Goal: Task Accomplishment & Management: Manage account settings

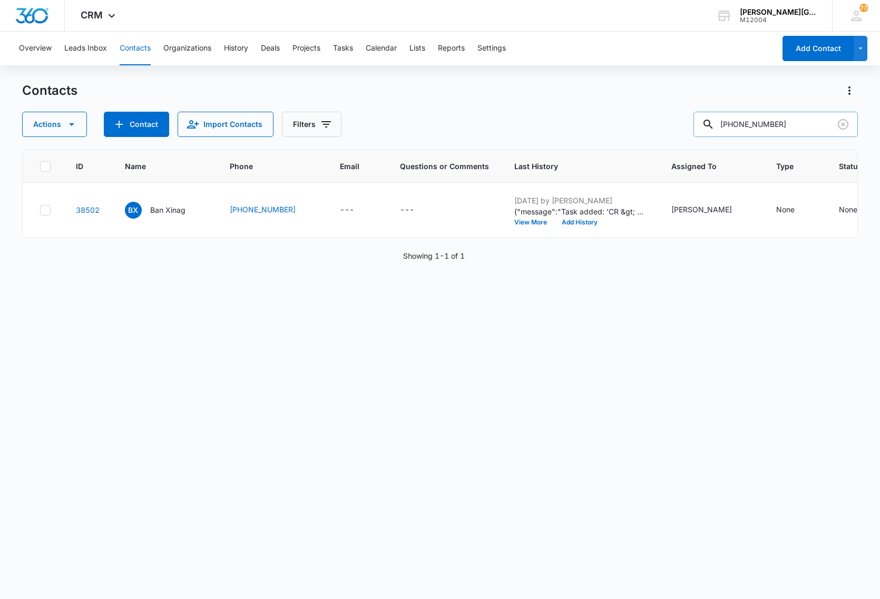
click at [792, 119] on input "(213) 479-8080" at bounding box center [776, 124] width 164 height 25
paste input "pinarzaimoglu@gmail.com"
type input "pinarzaimoglu@gmail.com"
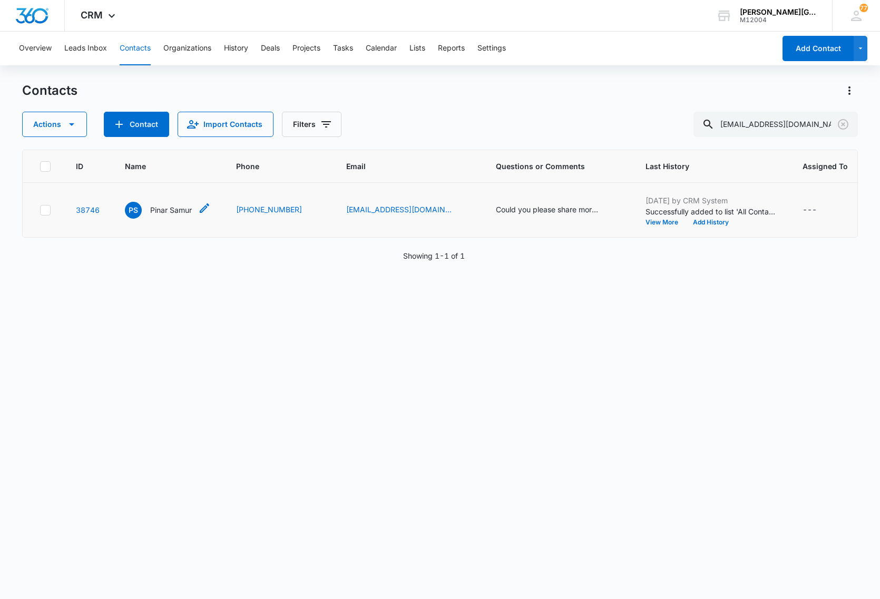
click at [154, 209] on p "Pinar Samur" at bounding box center [171, 209] width 42 height 11
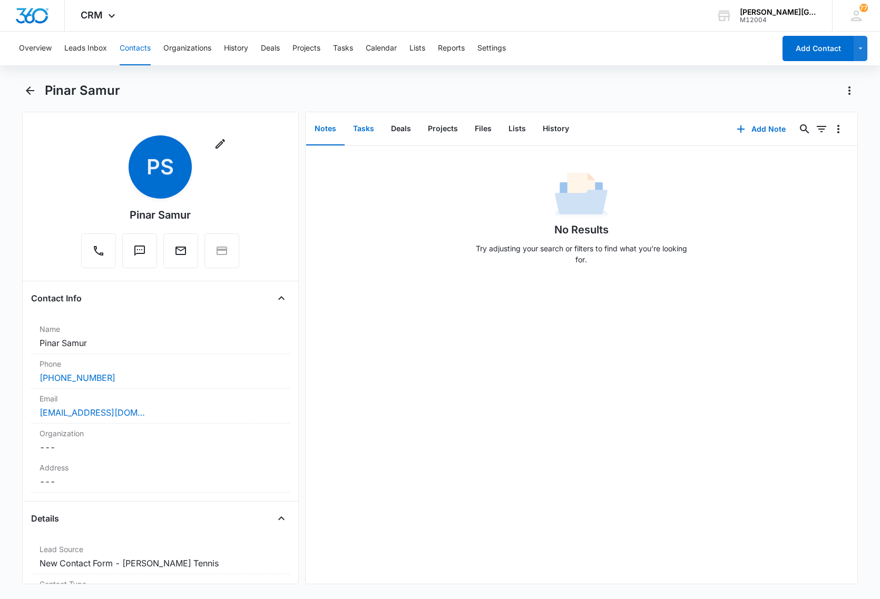
click at [357, 125] on button "Tasks" at bounding box center [364, 129] width 38 height 33
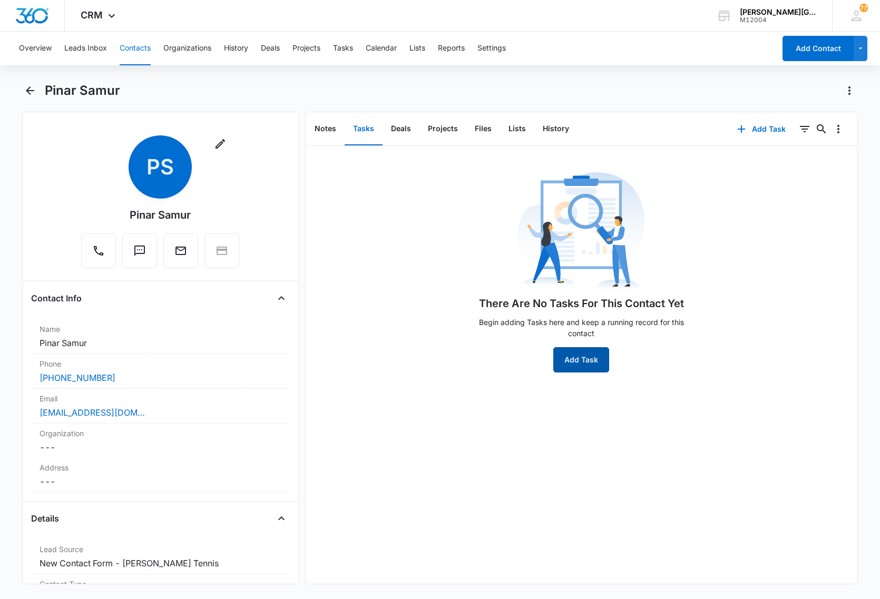
click at [581, 358] on button "Add Task" at bounding box center [581, 359] width 56 height 25
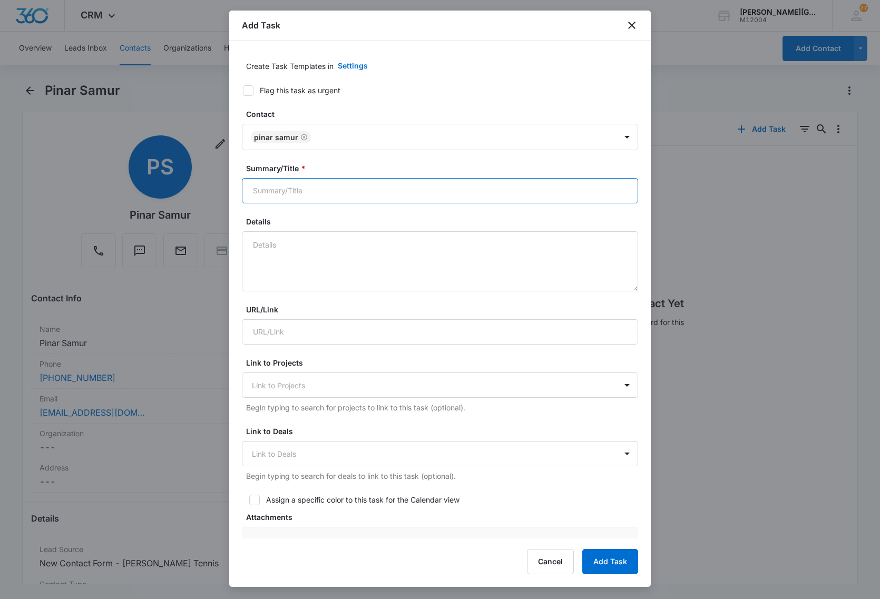
click at [275, 193] on input "Summary/Title *" at bounding box center [440, 190] width 396 height 25
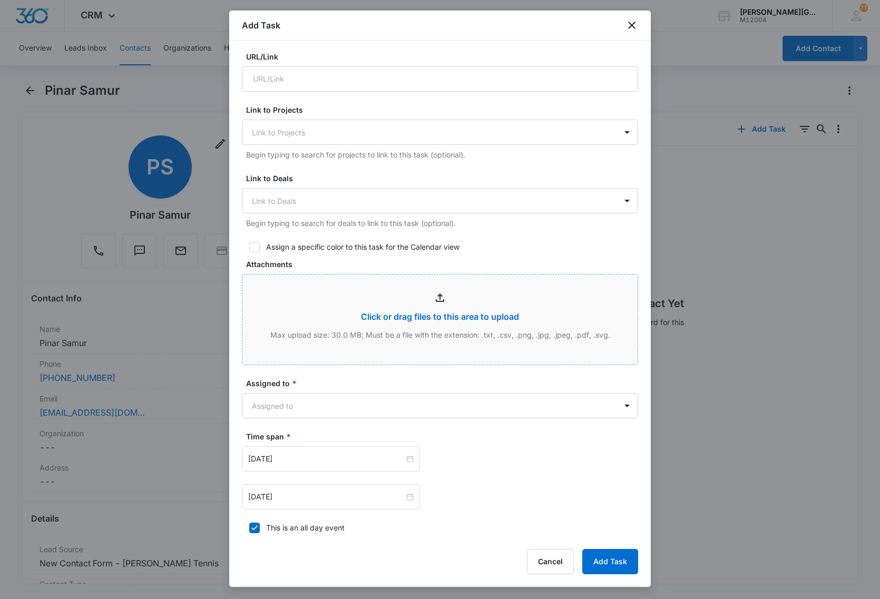
scroll to position [329, 0]
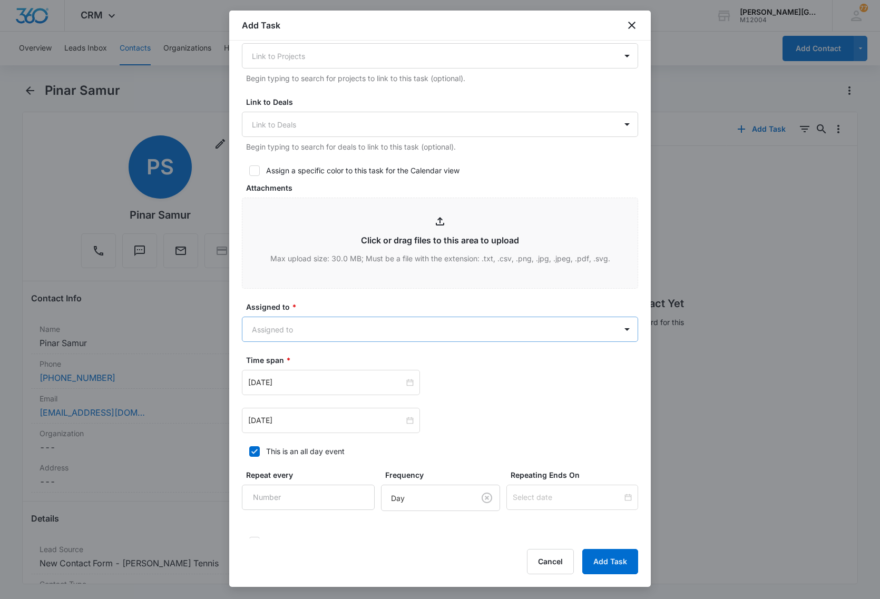
type input "CR > Following up on your request for VC in September: registration has opened"
click at [325, 330] on body "CRM Apps Reputation Websites Forms CRM Email Social Content Ads Intelligence Fi…" at bounding box center [440, 299] width 880 height 599
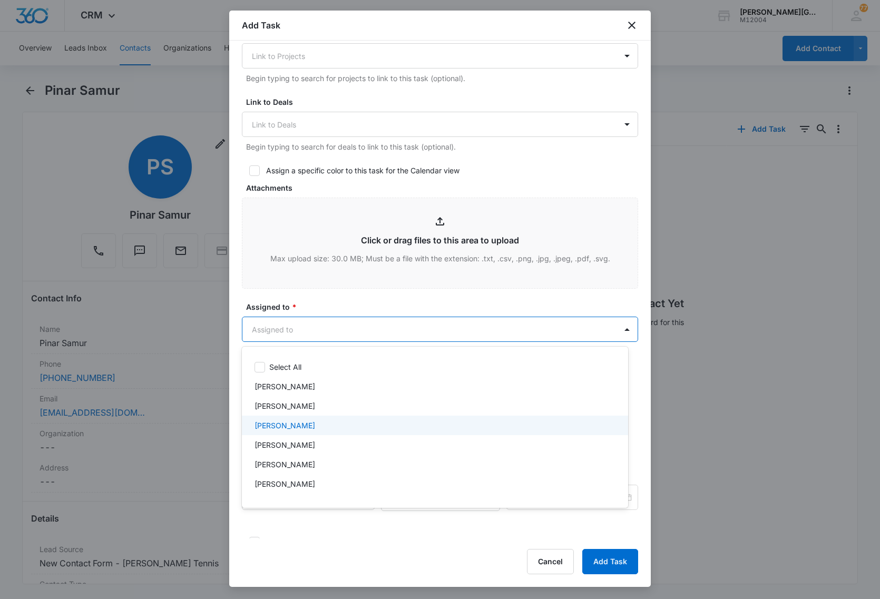
click at [315, 424] on p "[PERSON_NAME]" at bounding box center [285, 425] width 61 height 11
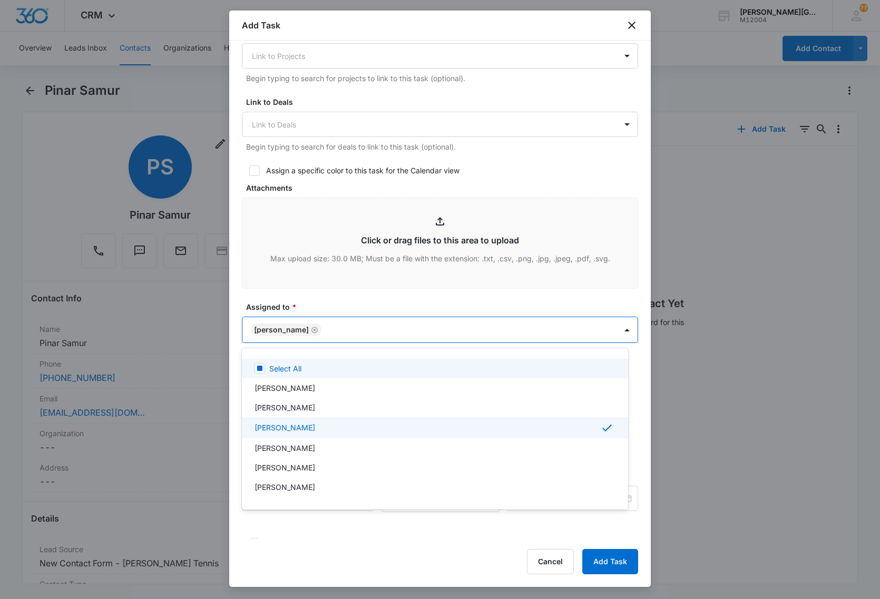
click at [361, 307] on div at bounding box center [440, 299] width 880 height 599
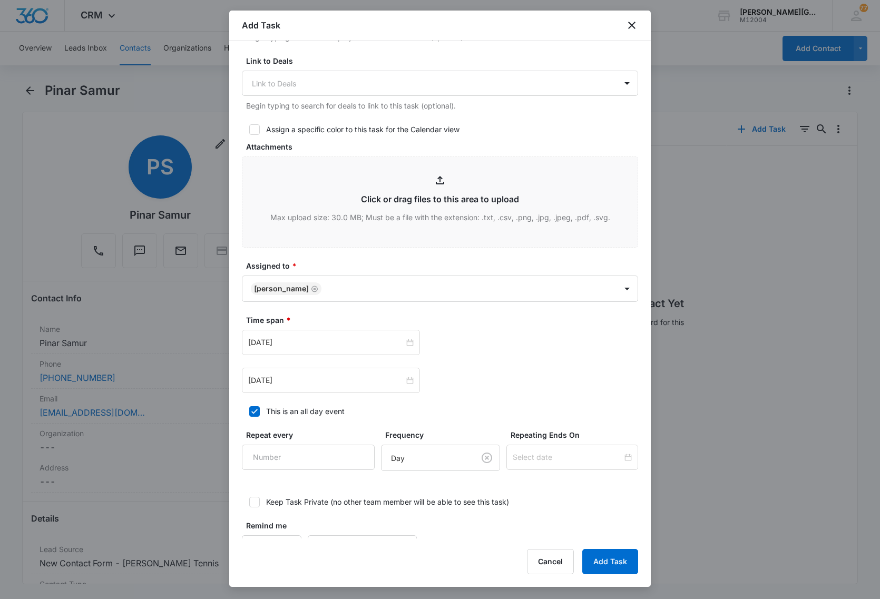
scroll to position [406, 0]
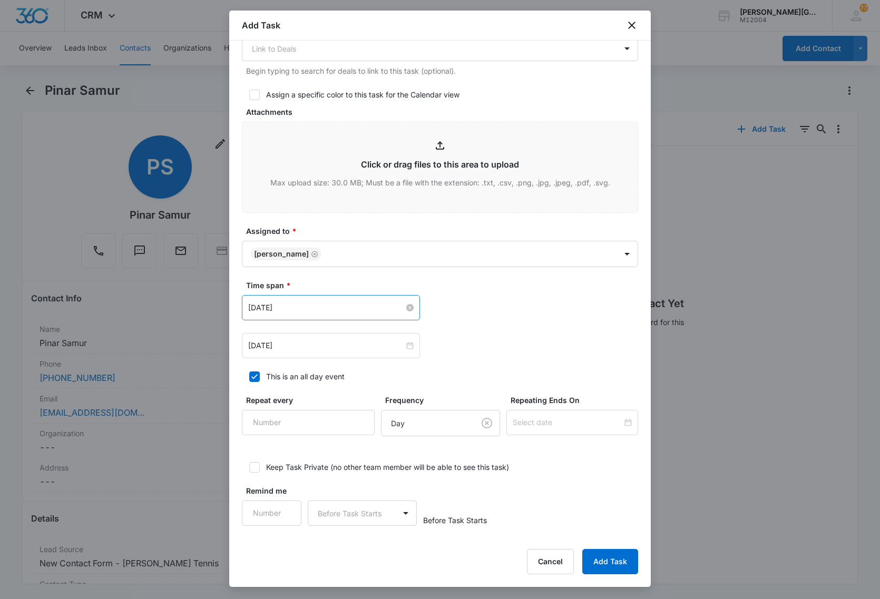
click at [295, 303] on input "Aug 11, 2025" at bounding box center [326, 308] width 156 height 12
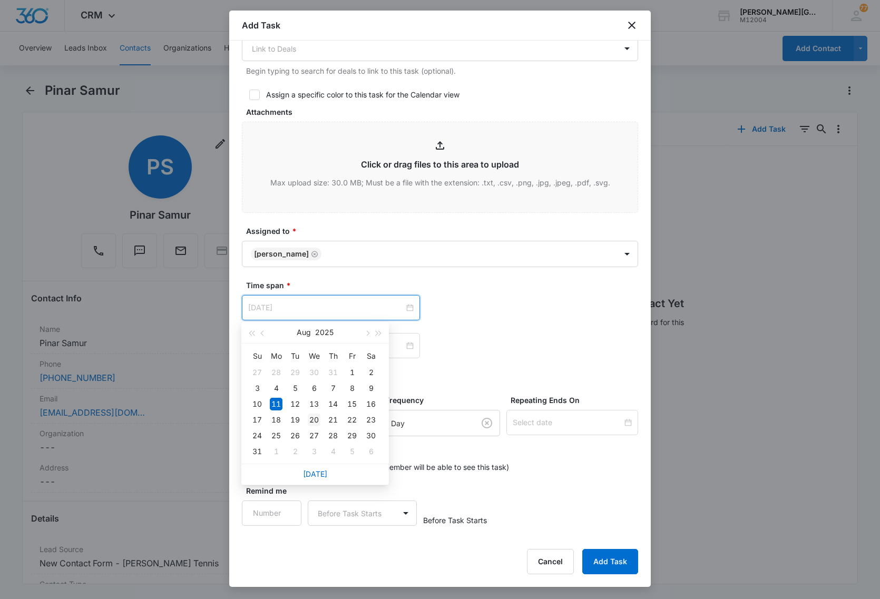
type input "Aug 20, 2025"
click at [314, 418] on div "20" at bounding box center [314, 420] width 13 height 13
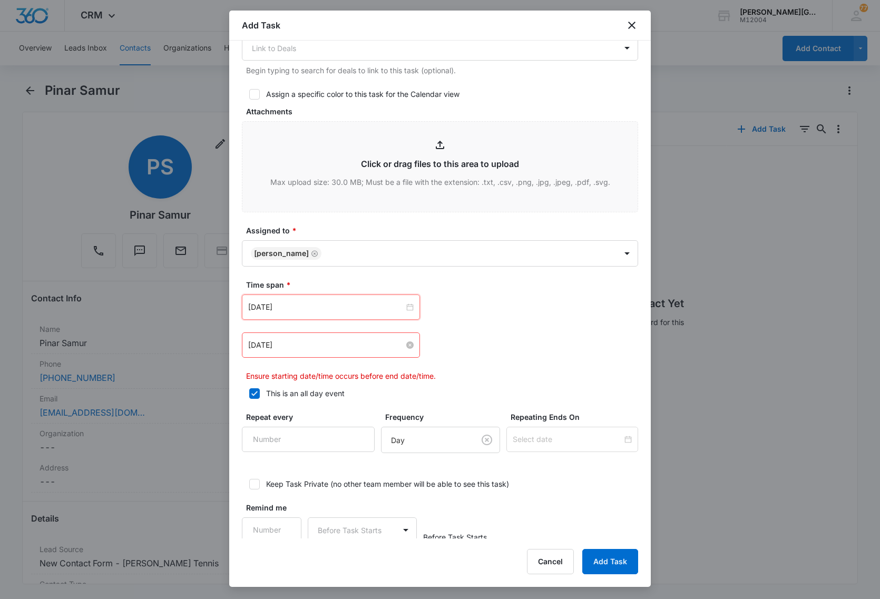
click at [287, 342] on div "Aug 11, 2025" at bounding box center [331, 345] width 178 height 25
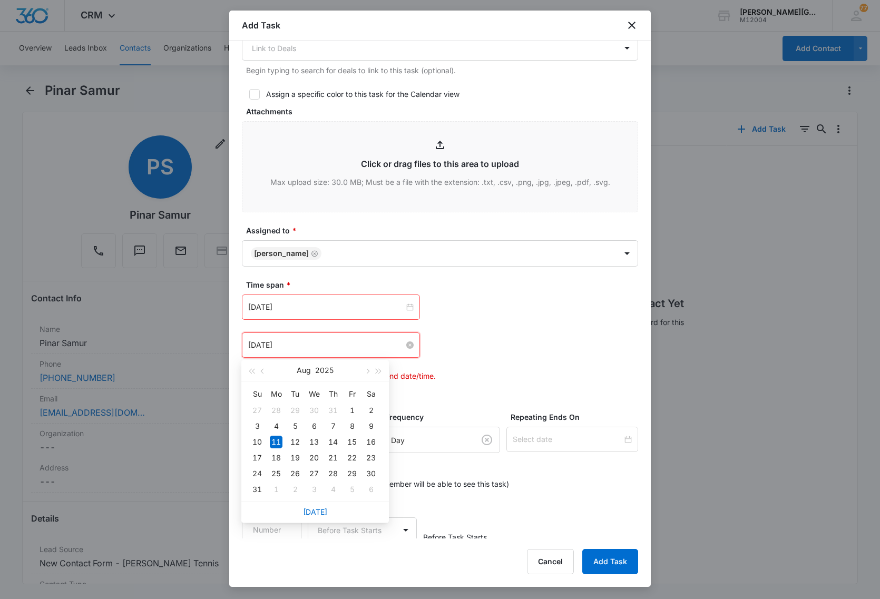
click at [286, 345] on input "Aug 11, 2025" at bounding box center [326, 345] width 156 height 12
type input "Aug 20, 2025"
click at [313, 457] on div "20" at bounding box center [314, 458] width 13 height 13
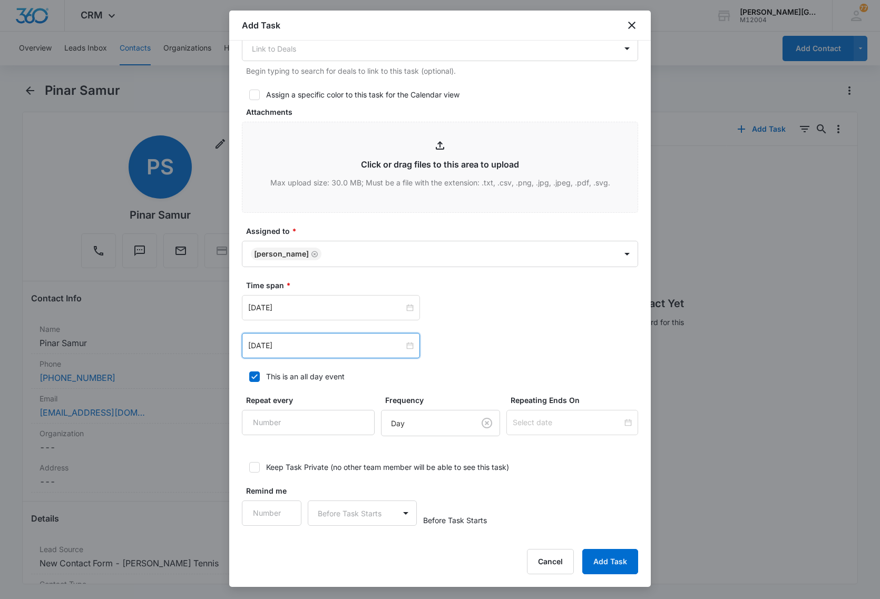
click at [480, 348] on div "Aug 20, 2025 Aug 2025 Su Mo Tu We Th Fr Sa 27 28 29 30 31 1 2 3 4 5 6 7 8 9 10 …" at bounding box center [440, 345] width 396 height 25
click at [255, 381] on icon at bounding box center [254, 376] width 9 height 9
click at [249, 381] on input "This is an all day event" at bounding box center [245, 376] width 7 height 7
checkbox input "false"
click at [271, 509] on input "Remind me" at bounding box center [272, 513] width 60 height 25
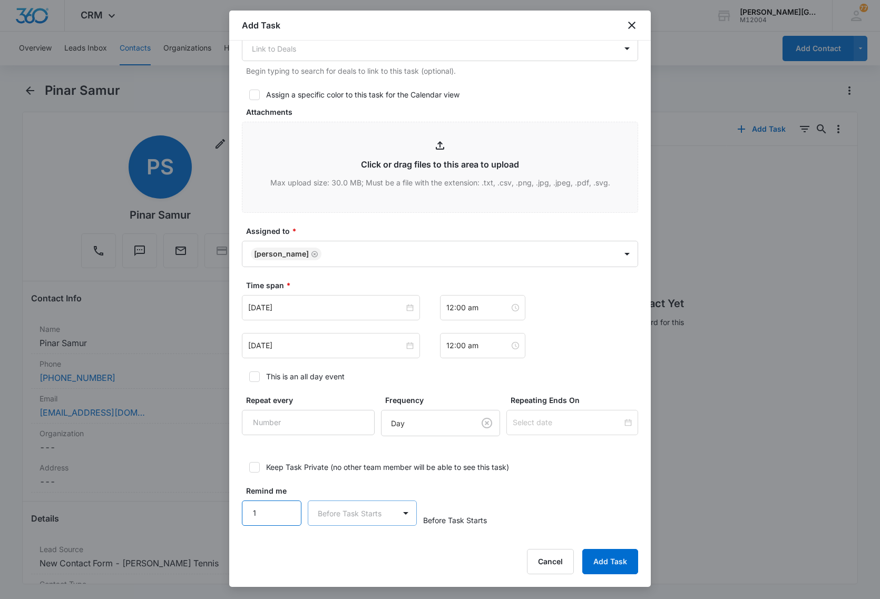
type input "1"
click at [341, 516] on body "CRM Apps Reputation Websites Forms CRM Email Social Content Ads Intelligence Fi…" at bounding box center [440, 299] width 880 height 599
click at [344, 436] on p "Minutes" at bounding box center [332, 437] width 27 height 11
click at [617, 564] on button "Add Task" at bounding box center [610, 561] width 56 height 25
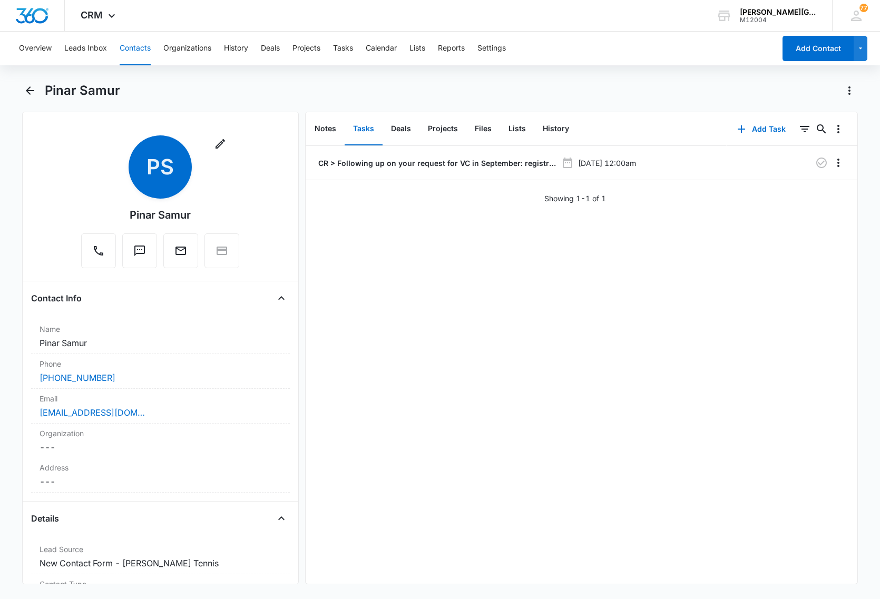
click at [127, 50] on button "Contacts" at bounding box center [135, 49] width 31 height 34
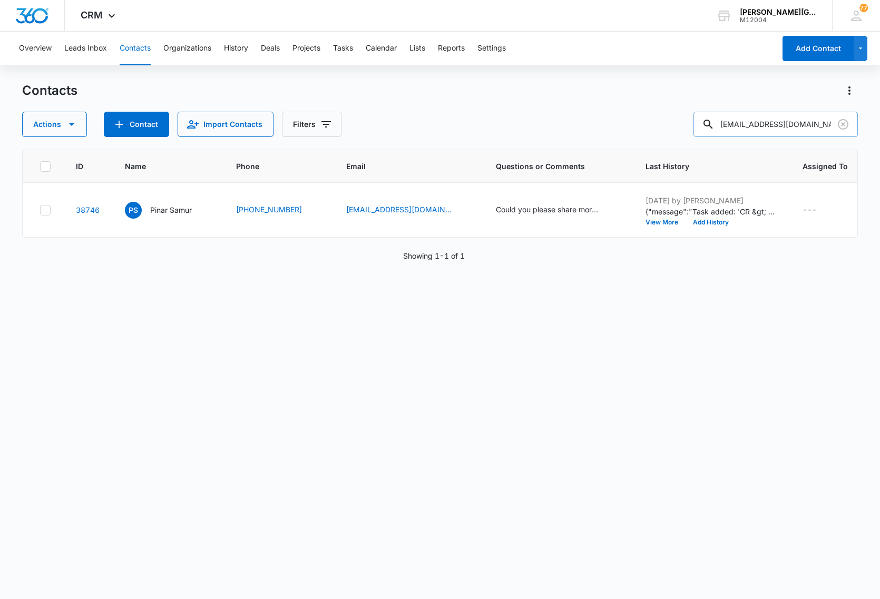
click at [760, 128] on input "[EMAIL_ADDRESS][DOMAIN_NAME]" at bounding box center [776, 124] width 164 height 25
paste input "sagangray"
type input "[EMAIL_ADDRESS][DOMAIN_NAME]"
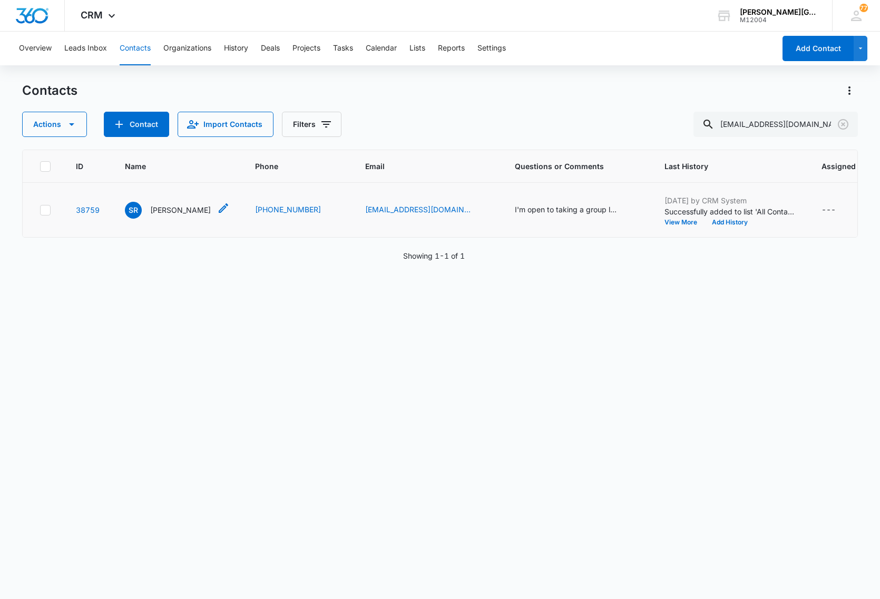
click at [170, 208] on p "[PERSON_NAME]" at bounding box center [180, 209] width 61 height 11
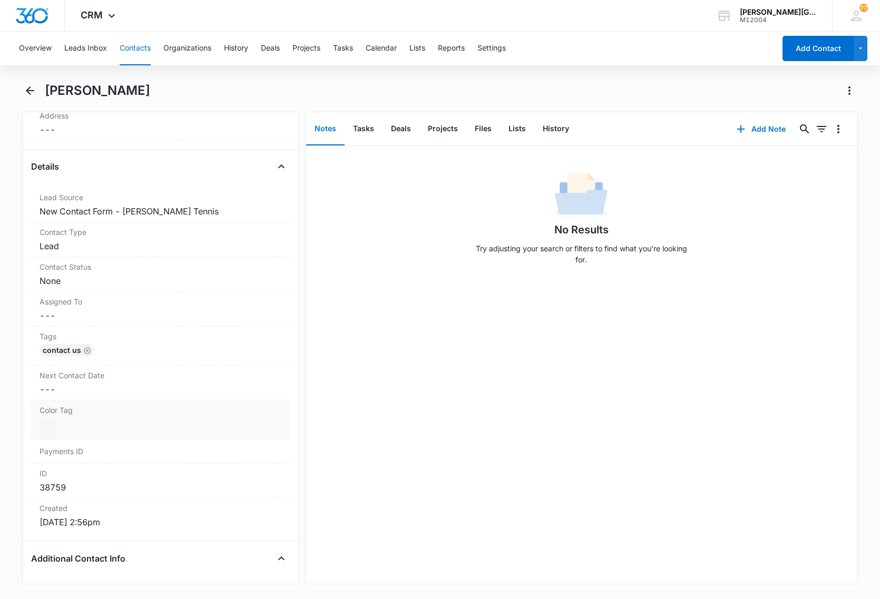
scroll to position [329, 0]
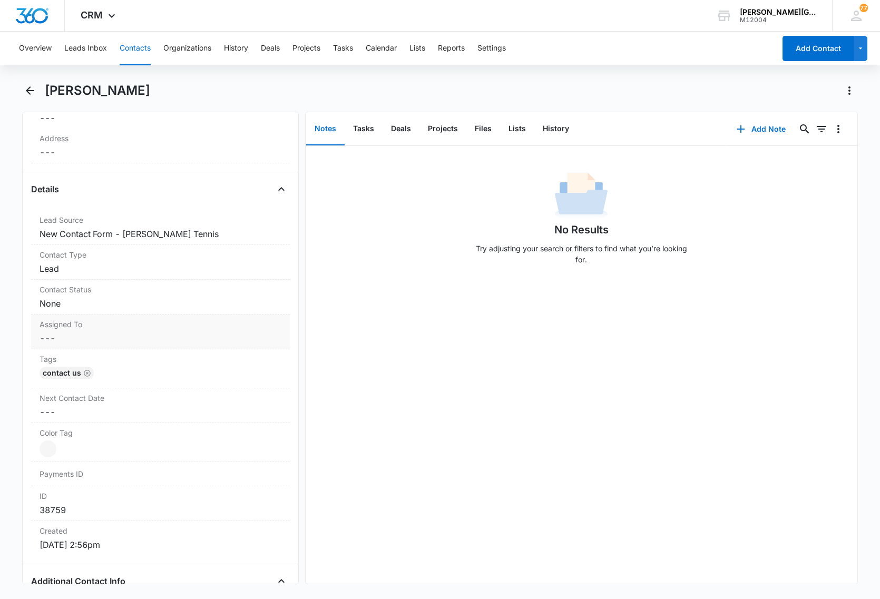
click at [136, 333] on dd "Cancel Save Changes ---" at bounding box center [161, 338] width 242 height 13
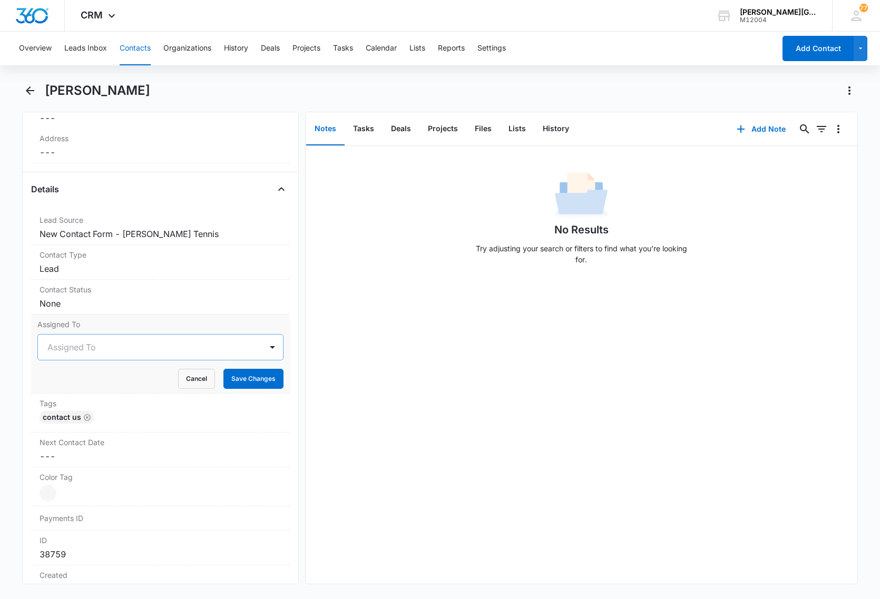
click at [158, 355] on div at bounding box center [147, 347] width 201 height 15
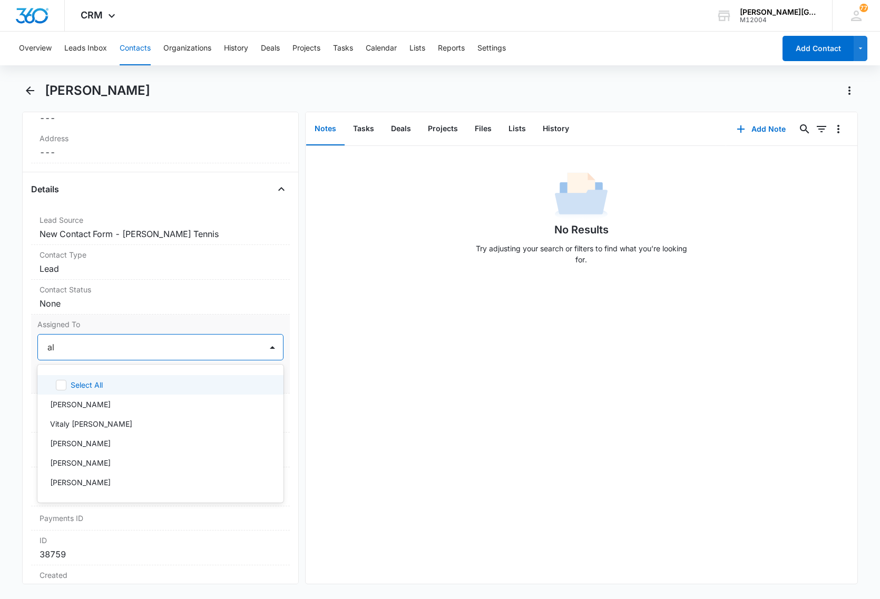
type input "ale"
click at [133, 381] on div "[PERSON_NAME]" at bounding box center [159, 384] width 219 height 11
click at [190, 318] on div "Assigned To option Alexandre Ruzhinskiy, selected. 25 results available. Use Up…" at bounding box center [160, 354] width 259 height 79
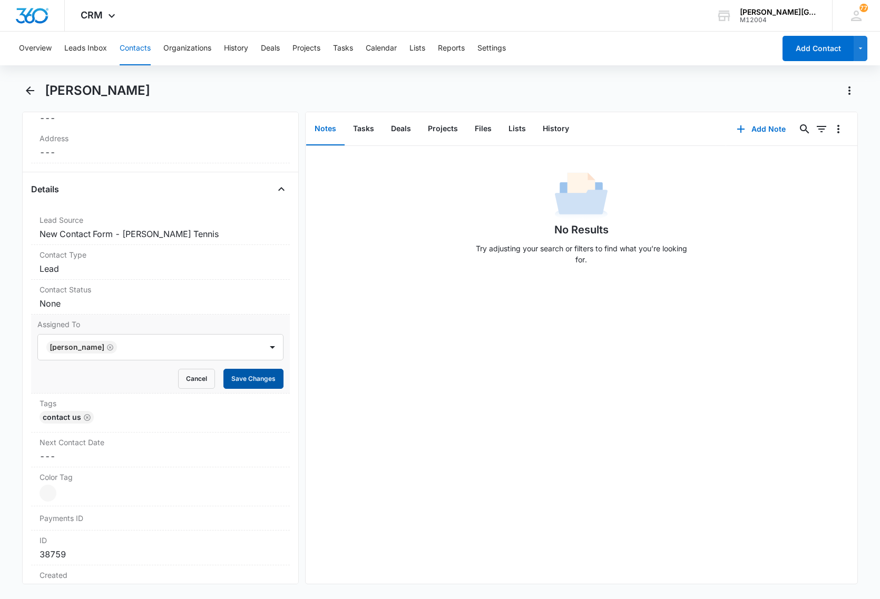
click at [257, 383] on button "Save Changes" at bounding box center [253, 379] width 60 height 20
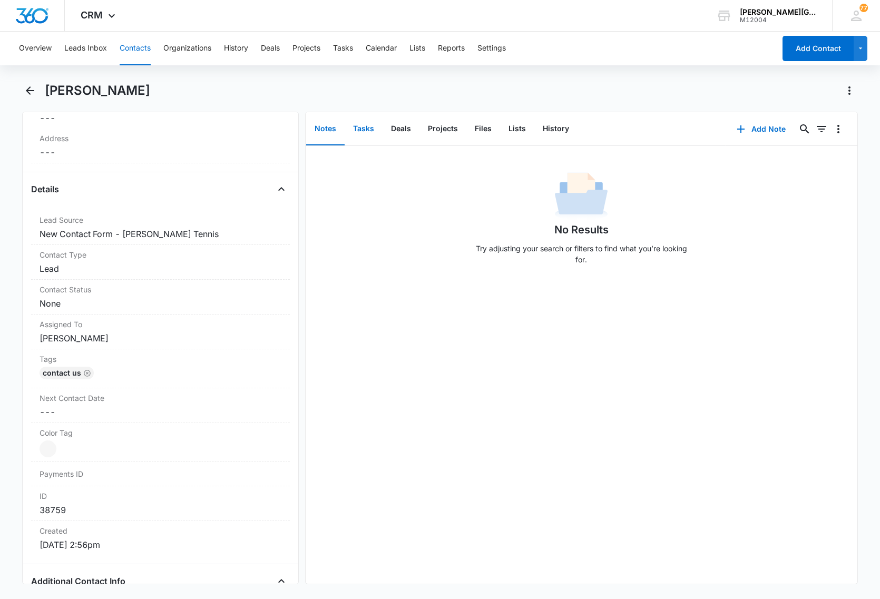
click at [364, 126] on button "Tasks" at bounding box center [364, 129] width 38 height 33
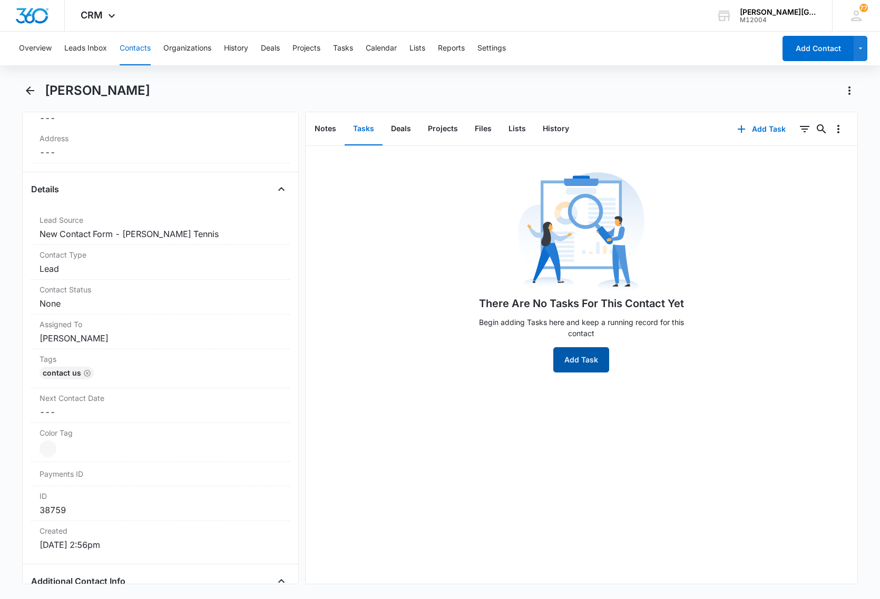
click at [570, 362] on button "Add Task" at bounding box center [581, 359] width 56 height 25
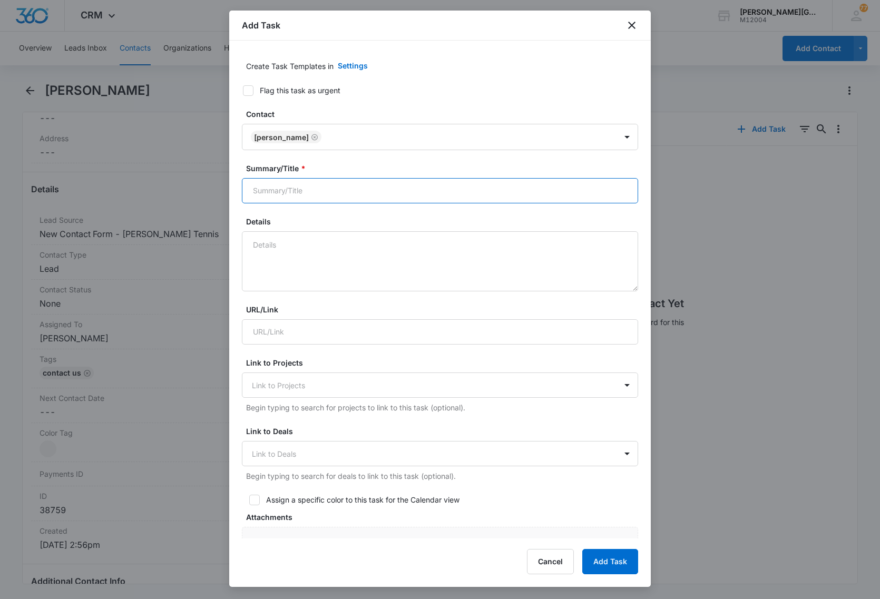
click at [284, 193] on input "Summary/Title *" at bounding box center [440, 190] width 396 height 25
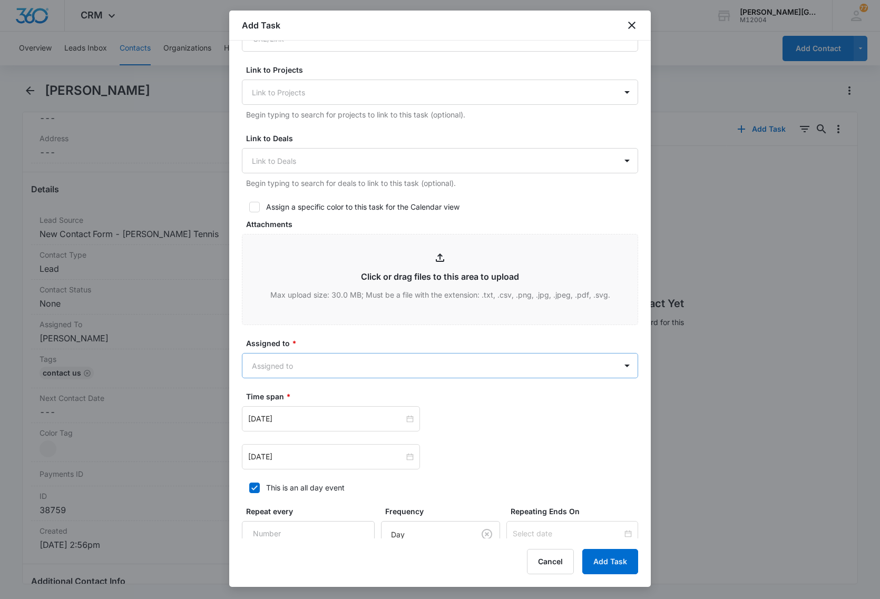
scroll to position [395, 0]
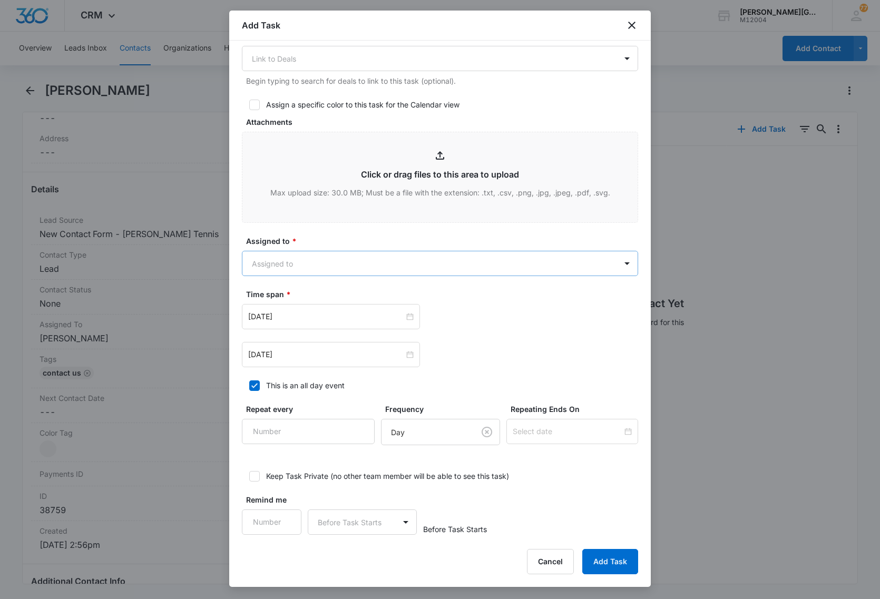
type input "CR for registration AND pickleball events > Your request for pickleball classes…"
click at [343, 267] on body "CRM Apps Reputation Websites Forms CRM Email Social Content Ads Intelligence Fi…" at bounding box center [440, 299] width 880 height 599
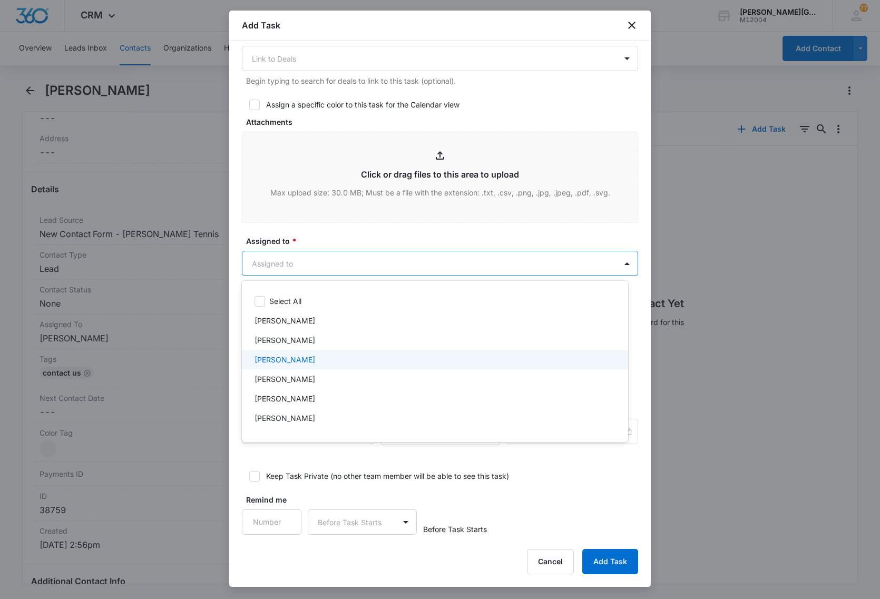
click at [315, 358] on p "[PERSON_NAME]" at bounding box center [285, 359] width 61 height 11
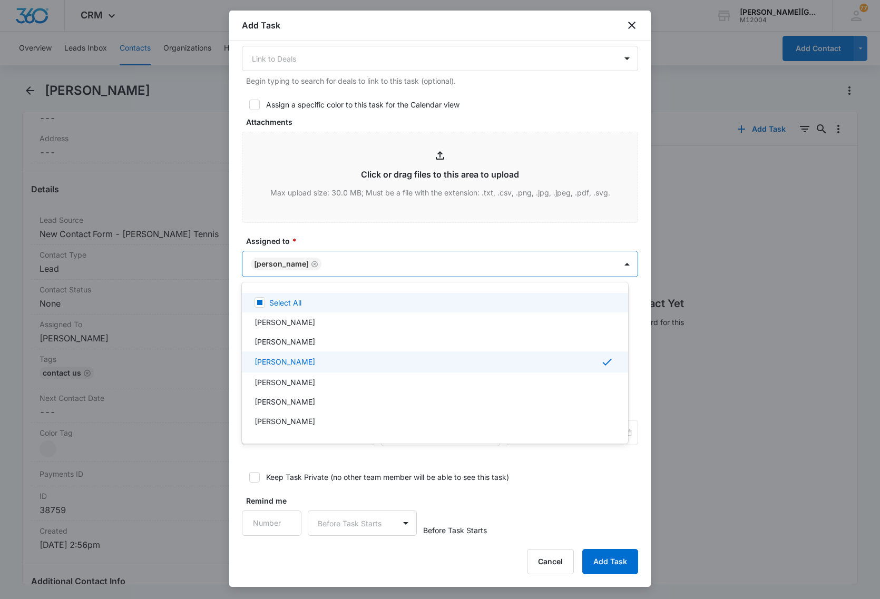
click at [357, 240] on div at bounding box center [440, 299] width 880 height 599
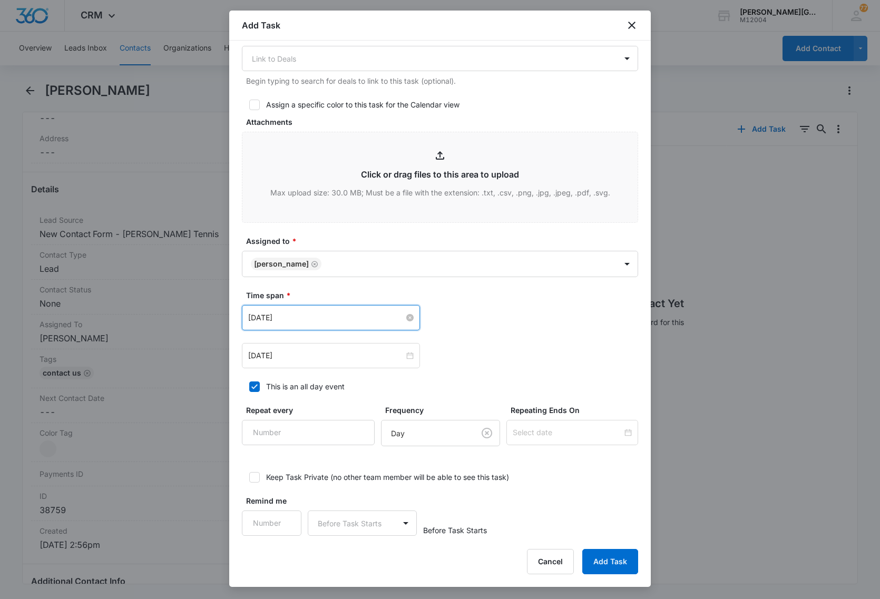
click at [315, 315] on input "Aug 11, 2025" at bounding box center [326, 318] width 156 height 12
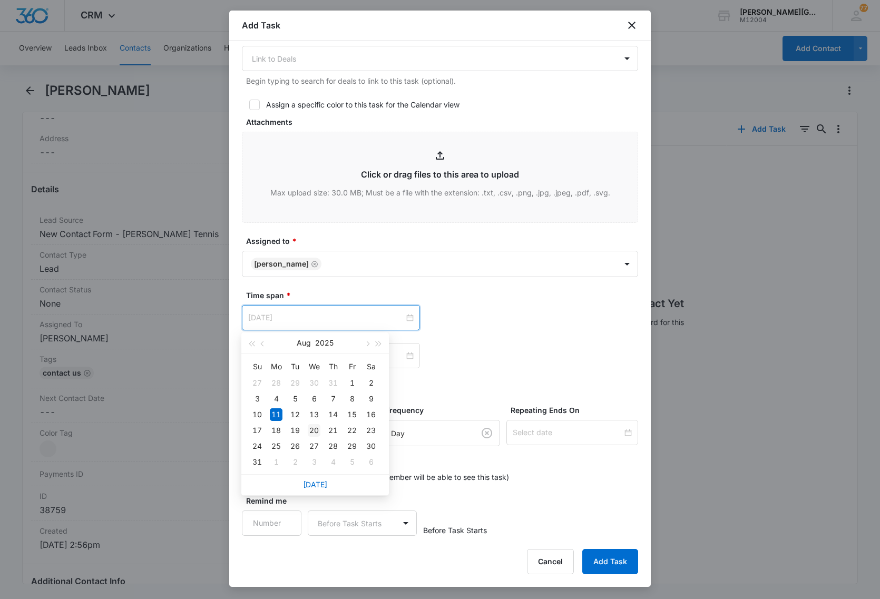
type input "Aug 20, 2025"
click at [314, 431] on div "20" at bounding box center [314, 430] width 13 height 13
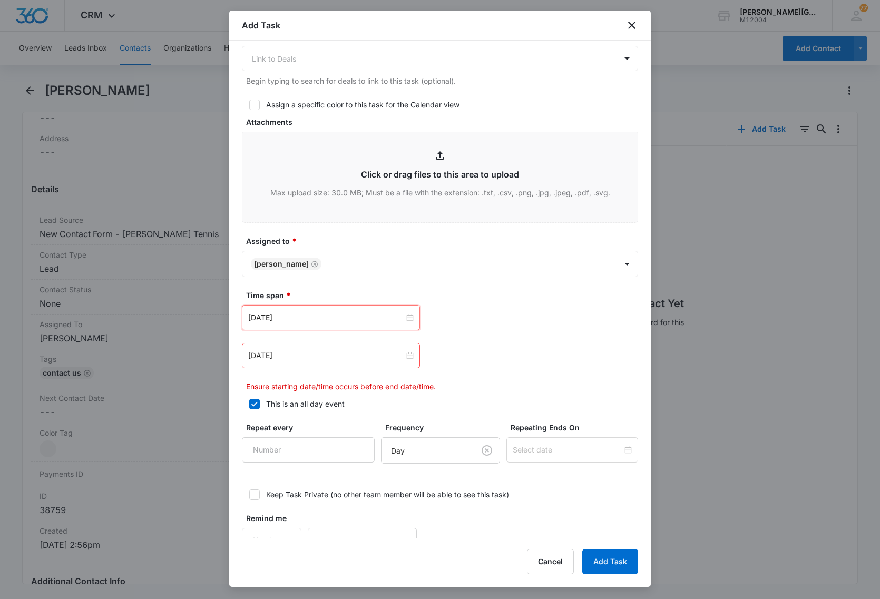
click at [510, 310] on div "Aug 20, 2025 Aug 2025 Su Mo Tu We Th Fr Sa 27 28 29 30 31 1 2 3 4 5 6 7 8 9 10 …" at bounding box center [440, 317] width 396 height 25
click at [298, 355] on input "Aug 11, 2025" at bounding box center [326, 356] width 156 height 12
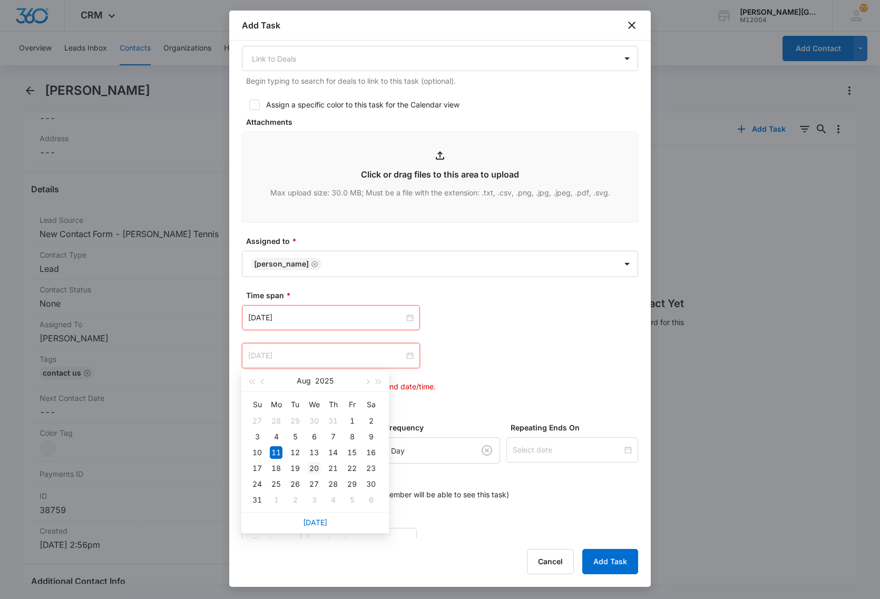
type input "Aug 20, 2025"
click at [315, 468] on div "20" at bounding box center [314, 468] width 13 height 13
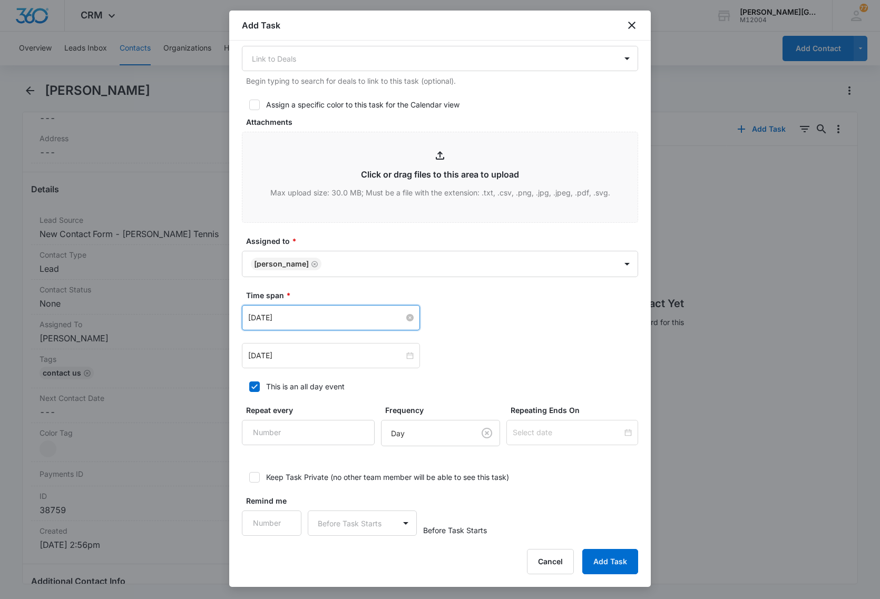
click at [315, 319] on input "Aug 20, 2025" at bounding box center [326, 318] width 156 height 12
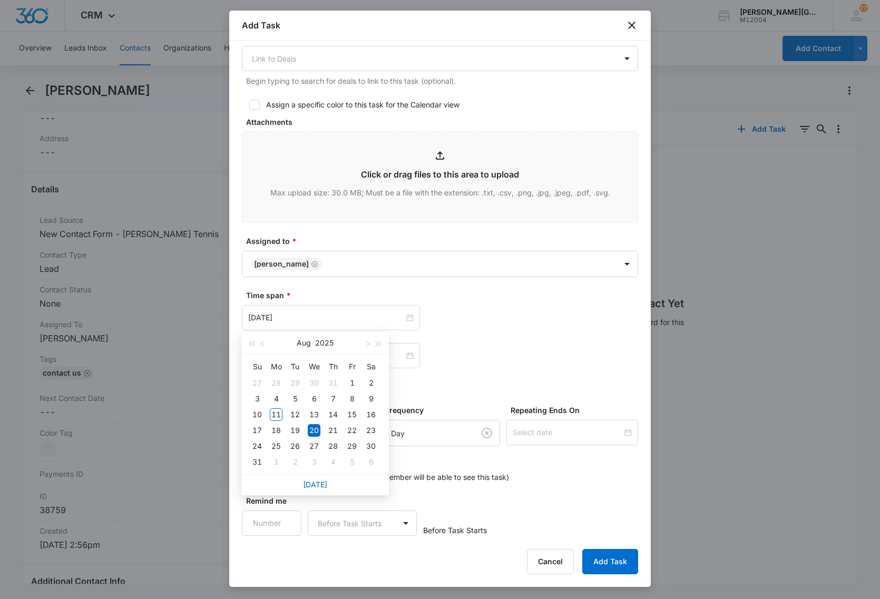
click at [502, 344] on div "Aug 20, 2025 Aug 2025 Su Mo Tu We Th Fr Sa 27 28 29 30 31 1 2 3 4 5 6 7 8 9 10 …" at bounding box center [440, 355] width 396 height 25
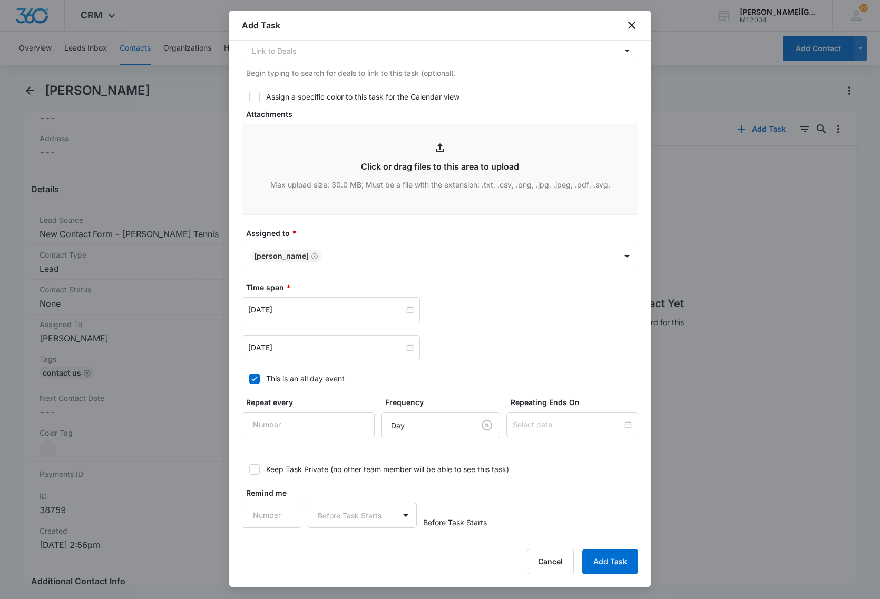
scroll to position [406, 0]
click at [259, 378] on icon at bounding box center [254, 376] width 9 height 9
click at [249, 378] on input "This is an all day event" at bounding box center [245, 376] width 7 height 7
checkbox input "false"
click at [274, 518] on input "Remind me" at bounding box center [272, 513] width 60 height 25
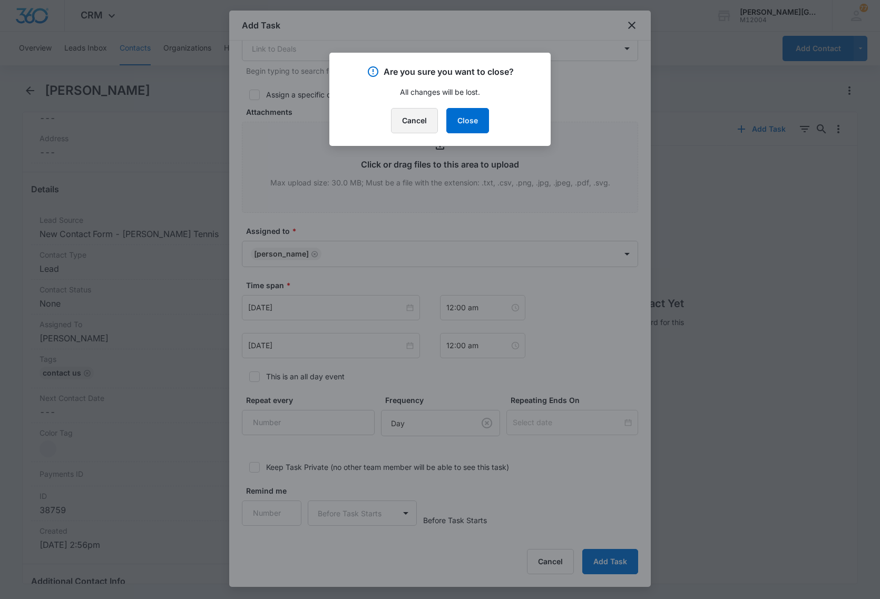
click at [415, 124] on button "Cancel" at bounding box center [414, 120] width 47 height 25
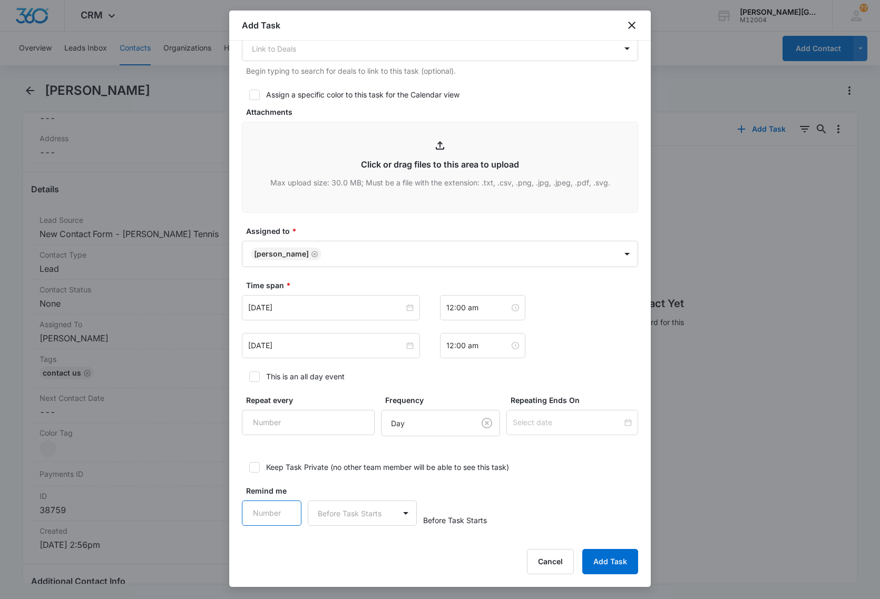
click at [272, 516] on input "Remind me" at bounding box center [272, 513] width 60 height 25
type input "1"
click at [349, 512] on body "CRM Apps Reputation Websites Forms CRM Email Social Content Ads Intelligence Fi…" at bounding box center [440, 299] width 880 height 599
click at [354, 438] on div "Minutes" at bounding box center [360, 437] width 82 height 11
click at [603, 562] on button "Add Task" at bounding box center [610, 561] width 56 height 25
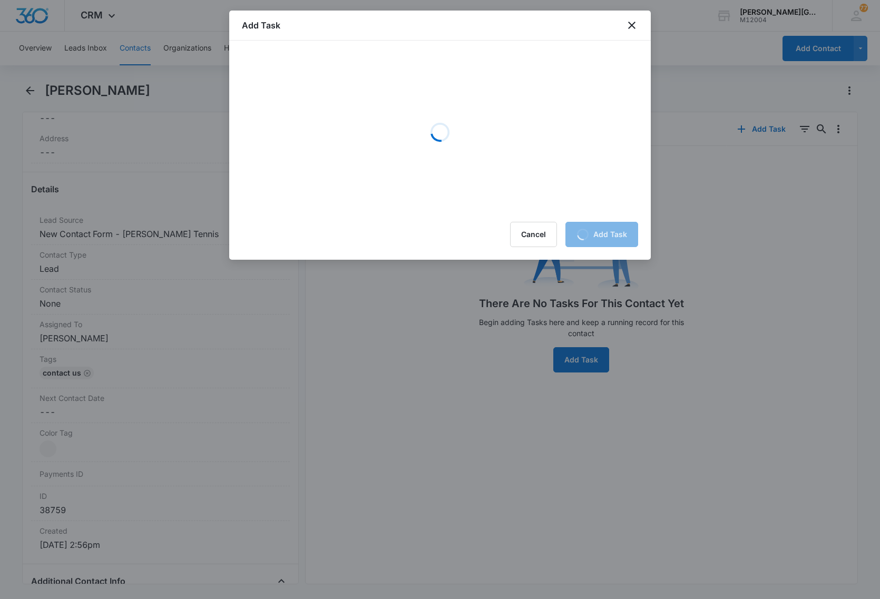
scroll to position [0, 0]
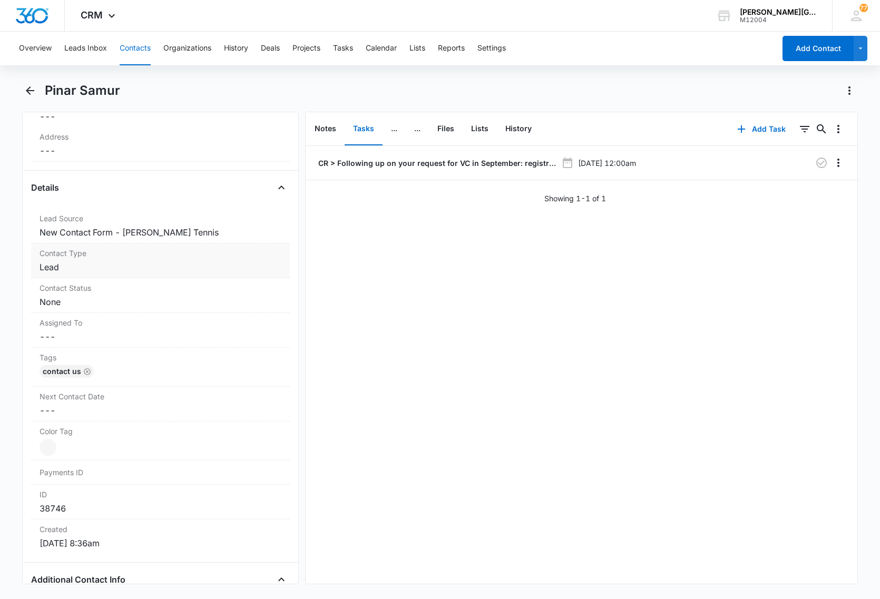
scroll to position [395, 0]
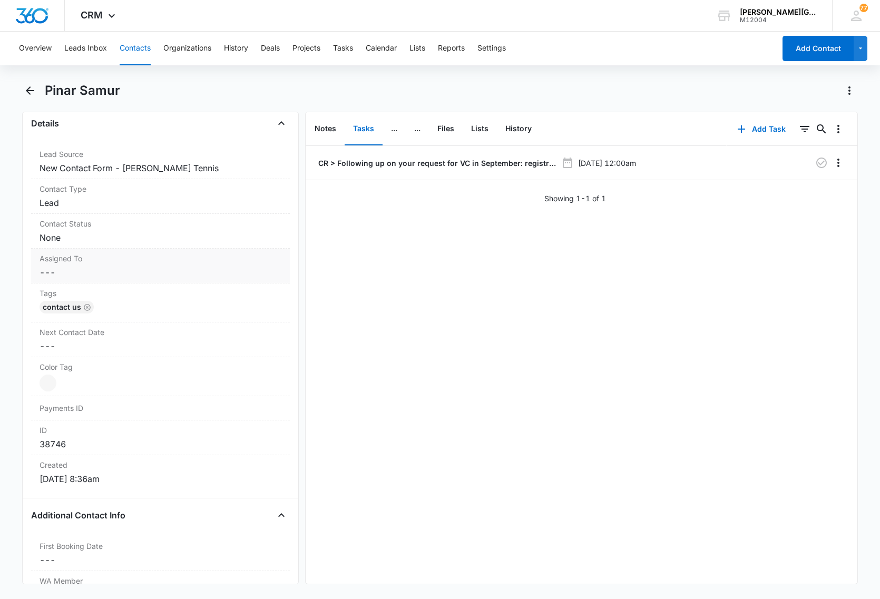
click at [112, 273] on dd "Cancel Save Changes ---" at bounding box center [161, 272] width 242 height 13
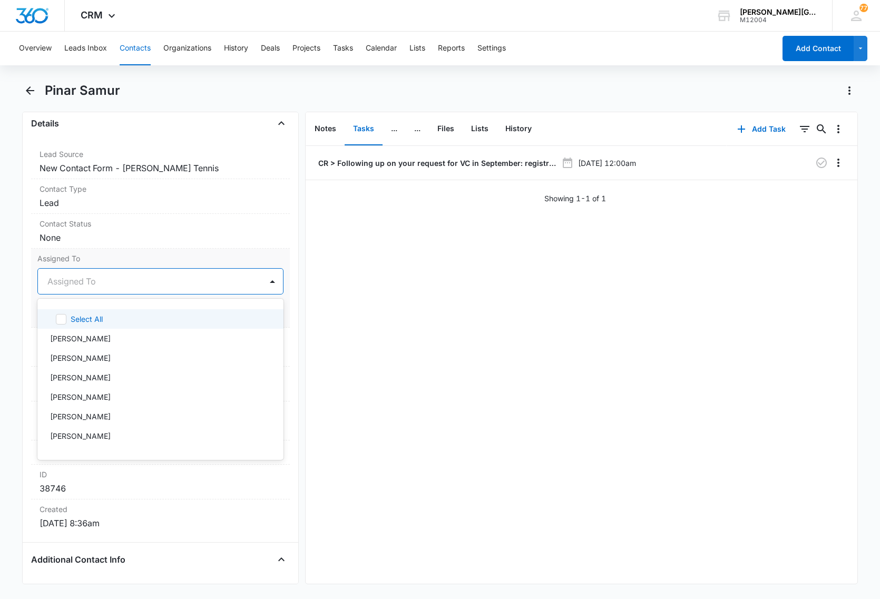
click at [145, 278] on div at bounding box center [147, 281] width 201 height 15
type input "ale"
click at [132, 323] on div "[PERSON_NAME]" at bounding box center [159, 319] width 219 height 11
click at [129, 252] on div "Assigned To option Alexandre Ruzhinskiy, selected. 25 results available. Use Up…" at bounding box center [160, 288] width 259 height 79
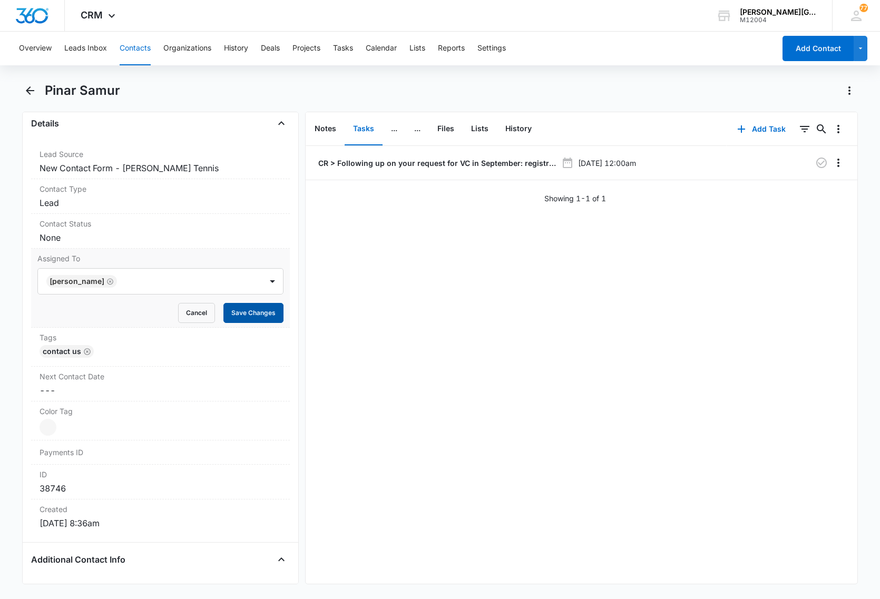
click at [233, 314] on button "Save Changes" at bounding box center [253, 313] width 60 height 20
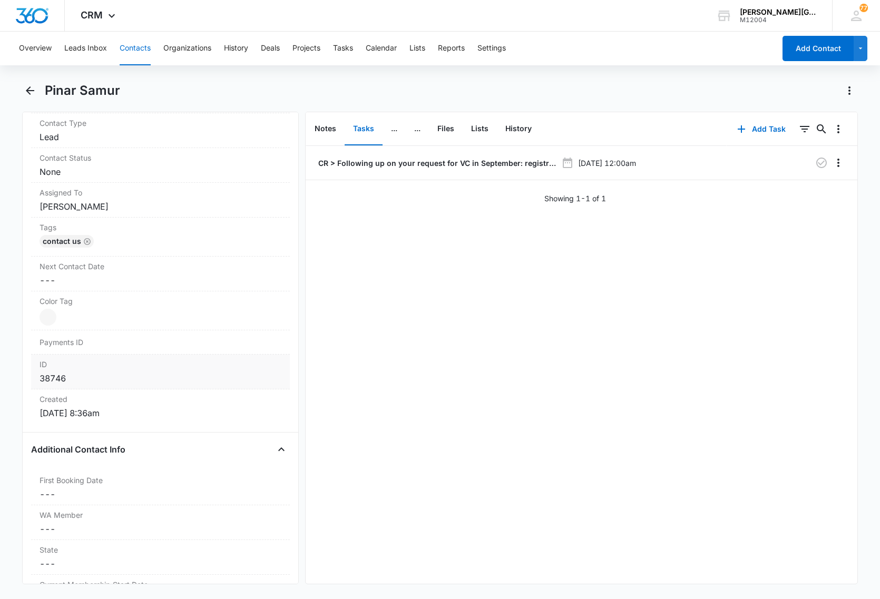
scroll to position [0, 0]
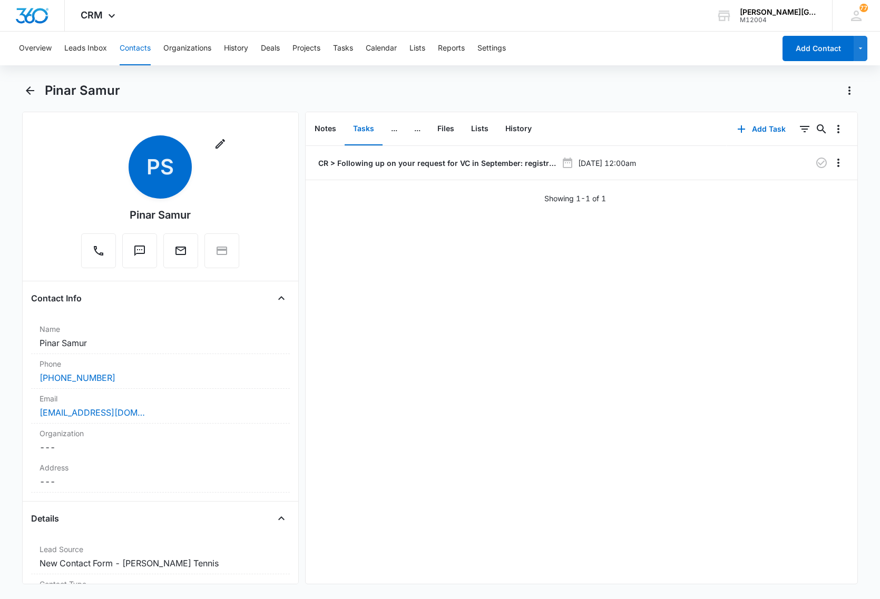
click at [535, 100] on div "Pinar Samur" at bounding box center [440, 97] width 836 height 30
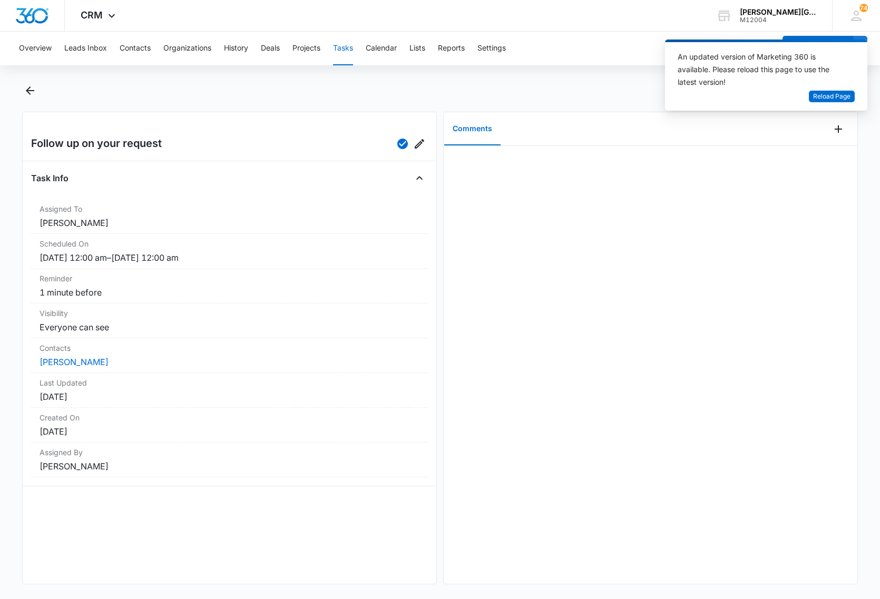
click at [568, 101] on div at bounding box center [440, 97] width 836 height 30
click at [124, 48] on button "Contacts" at bounding box center [135, 49] width 31 height 34
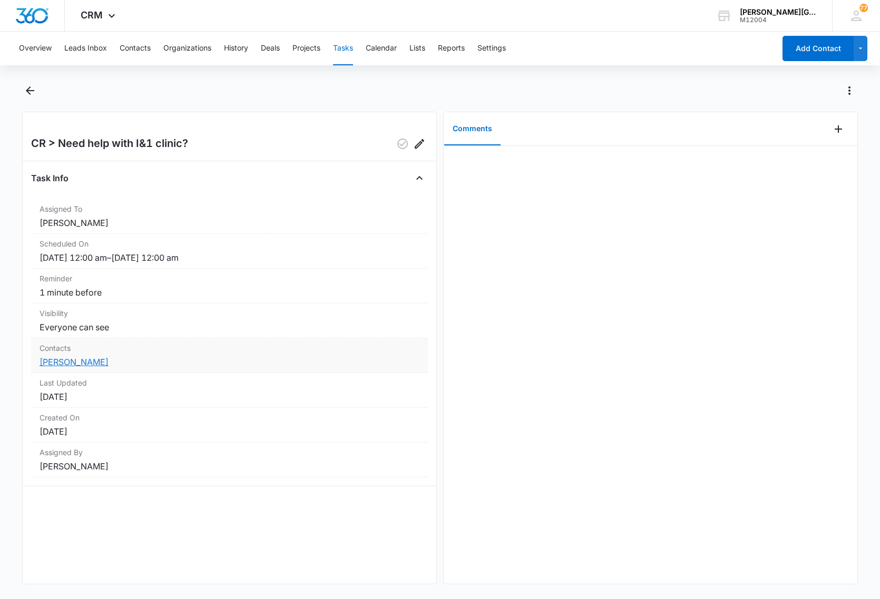
click at [51, 360] on link "Xi Luo" at bounding box center [74, 362] width 69 height 11
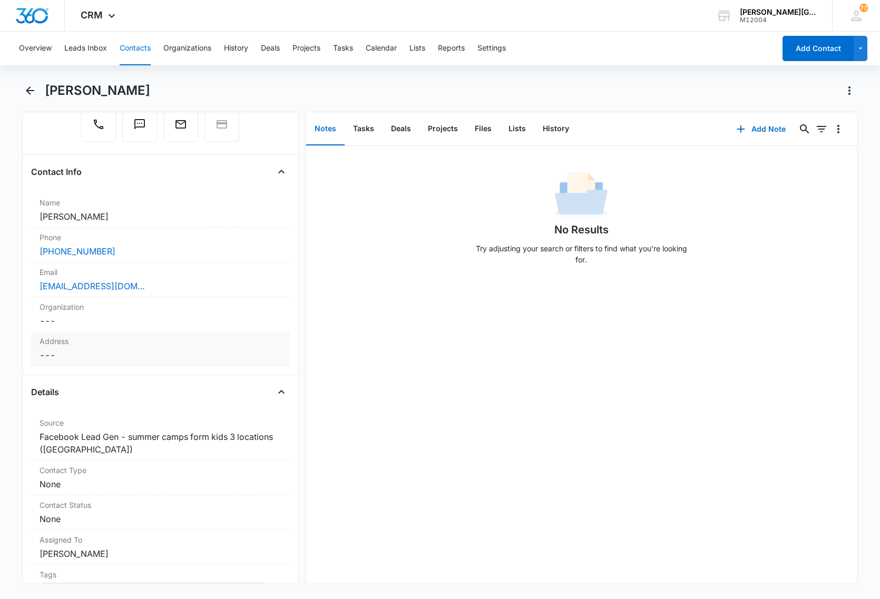
scroll to position [132, 0]
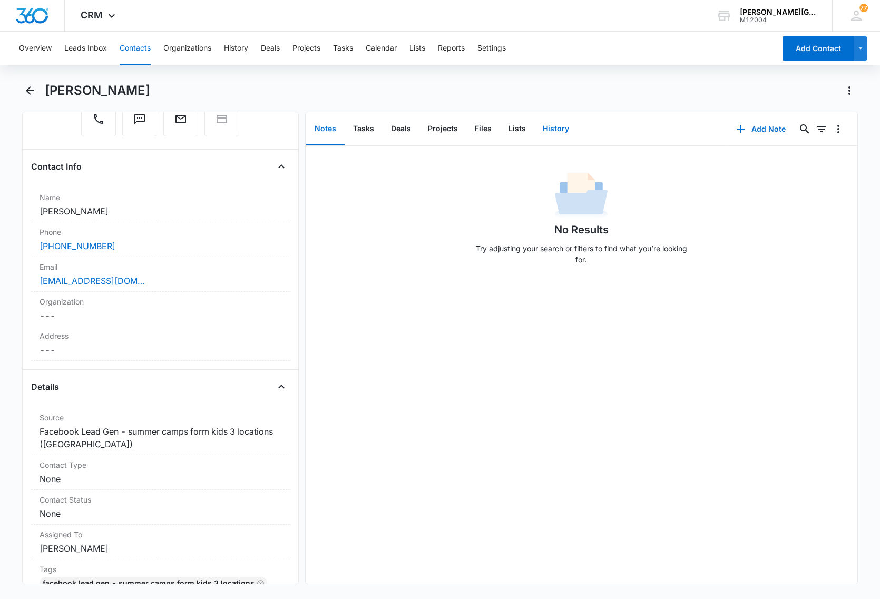
click at [557, 121] on button "History" at bounding box center [555, 129] width 43 height 33
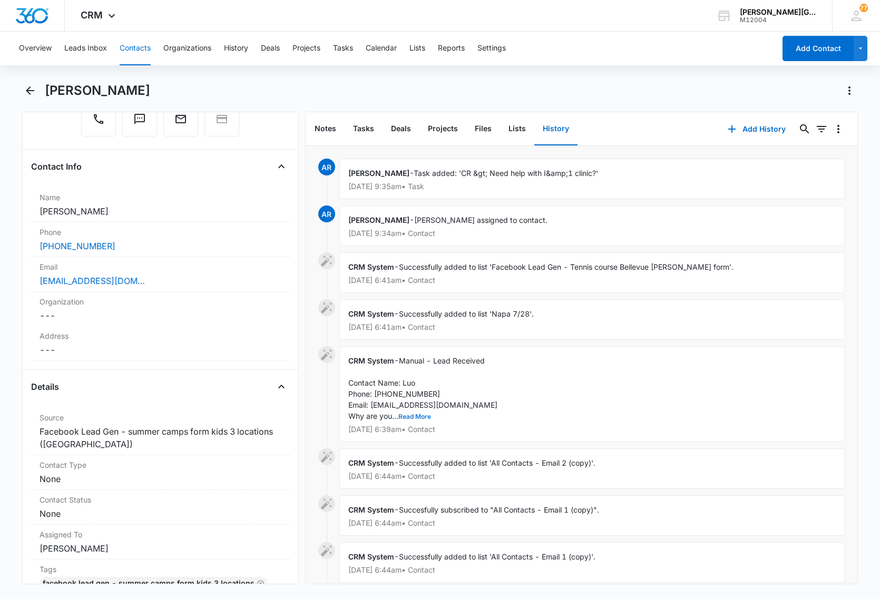
click at [412, 419] on button "Read More" at bounding box center [414, 417] width 33 height 6
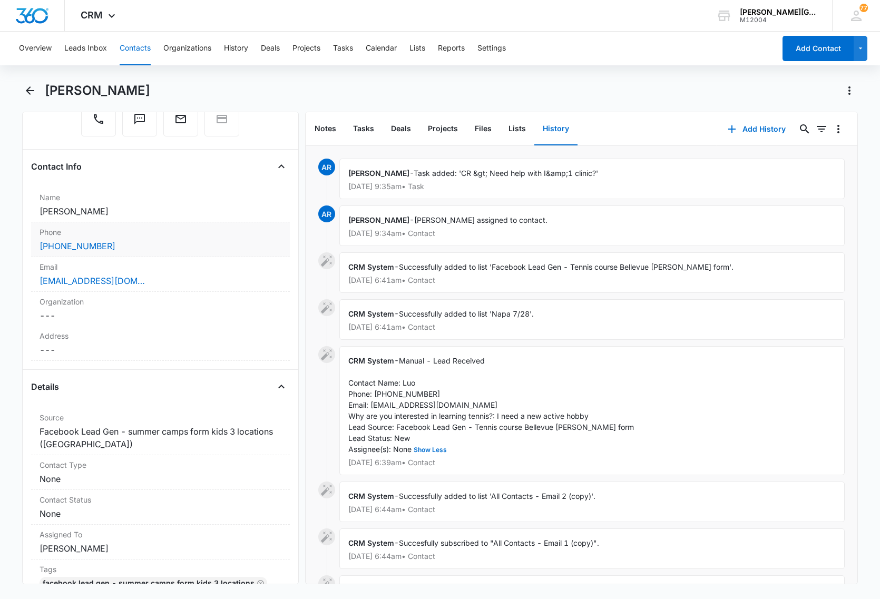
click at [135, 251] on div "(206) 291-0920" at bounding box center [161, 246] width 242 height 13
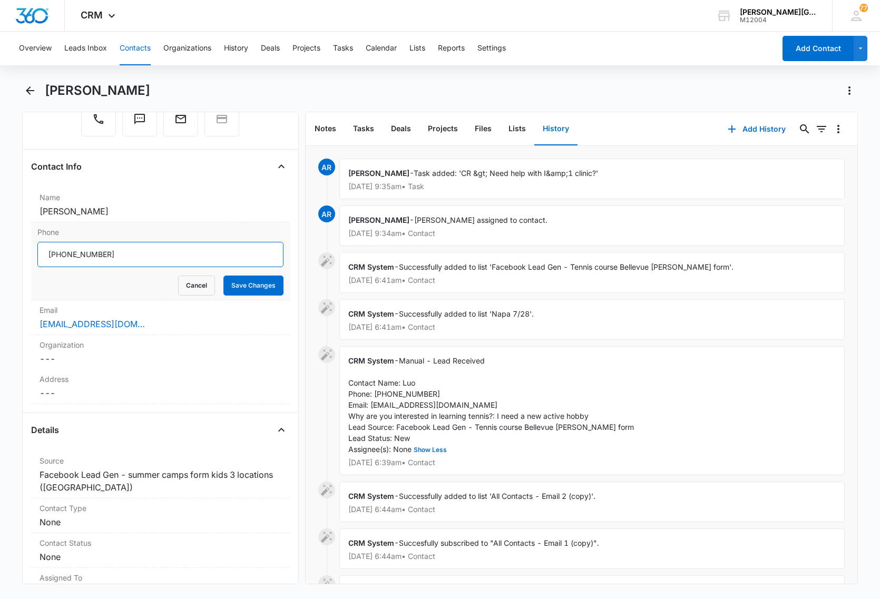
drag, startPoint x: 128, startPoint y: 258, endPoint x: 59, endPoint y: 252, distance: 69.3
click at [59, 252] on input "Phone" at bounding box center [160, 254] width 246 height 25
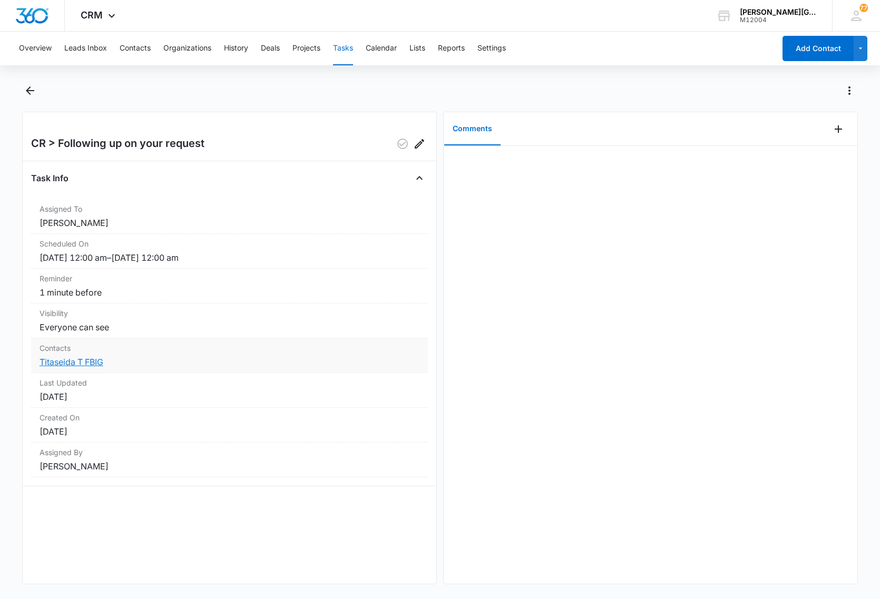
click at [62, 359] on link "Titaseida T FBIG" at bounding box center [72, 362] width 64 height 11
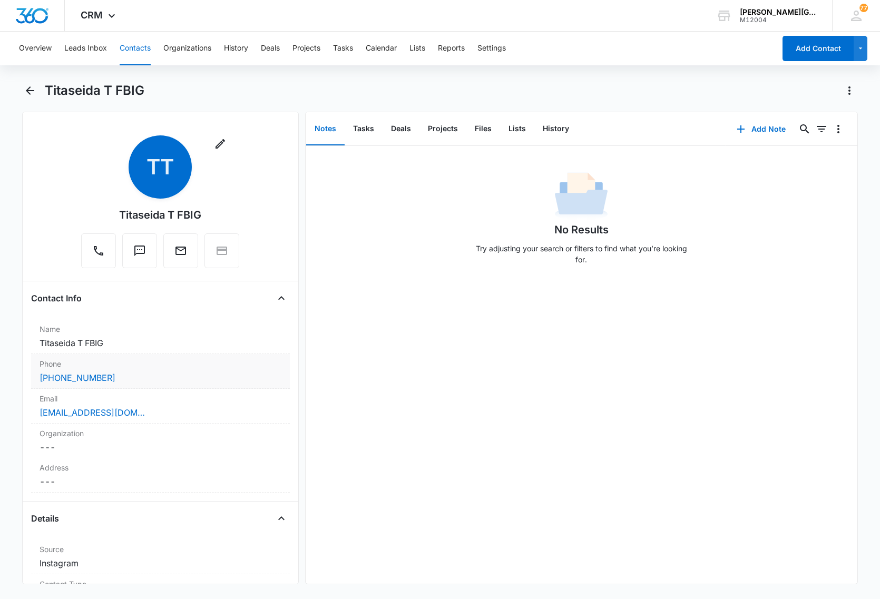
click at [133, 381] on div "(404) 518-0025" at bounding box center [161, 378] width 242 height 13
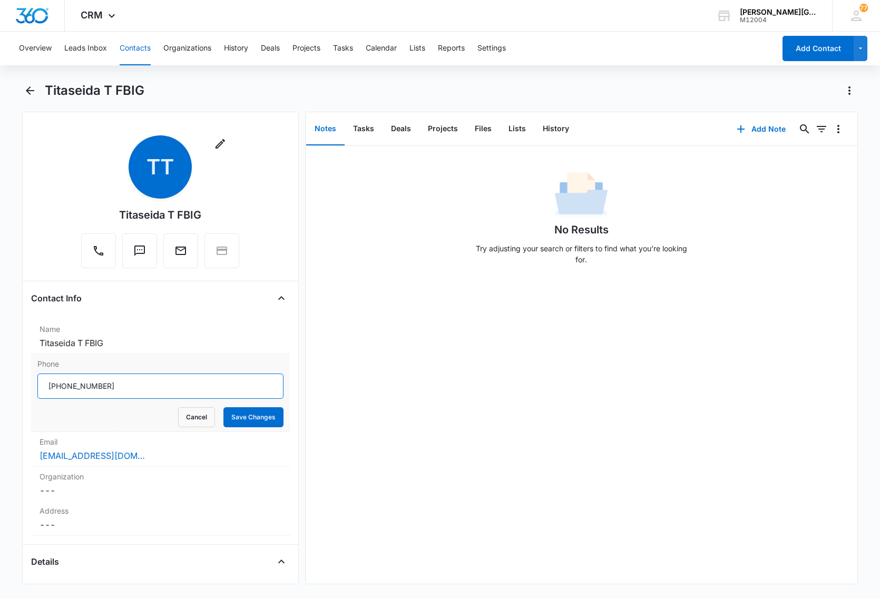
click at [133, 381] on input "Phone" at bounding box center [160, 386] width 246 height 25
click at [22, 86] on button "Back" at bounding box center [30, 90] width 16 height 17
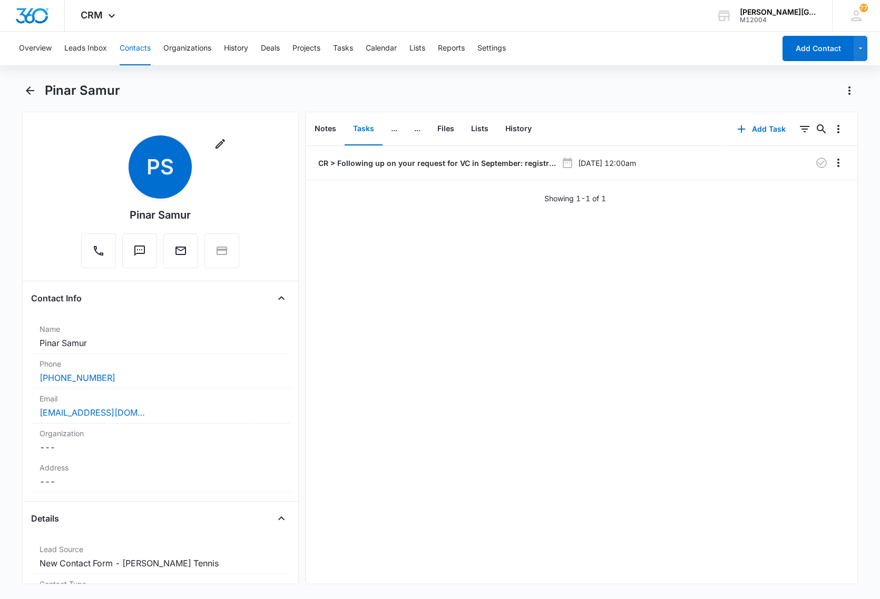
click at [137, 46] on button "Contacts" at bounding box center [135, 49] width 31 height 34
